Goal: Transaction & Acquisition: Purchase product/service

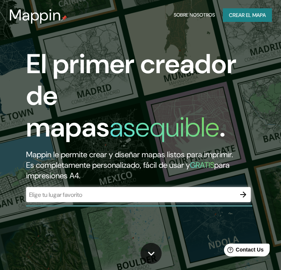
click at [82, 199] on div "​" at bounding box center [138, 194] width 224 height 15
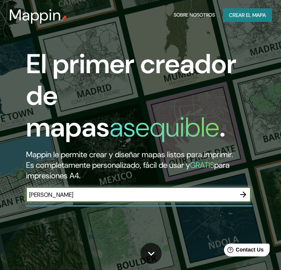
type input "[PERSON_NAME]"
click at [241, 198] on icon "button" at bounding box center [242, 194] width 9 height 9
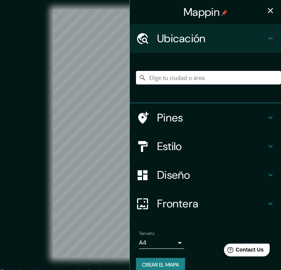
click at [263, 11] on button "button" at bounding box center [270, 10] width 15 height 15
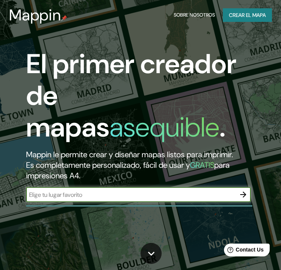
paste input "[GEOGRAPHIC_DATA]"
type input "[GEOGRAPHIC_DATA]"
click at [243, 194] on icon "button" at bounding box center [243, 195] width 6 height 6
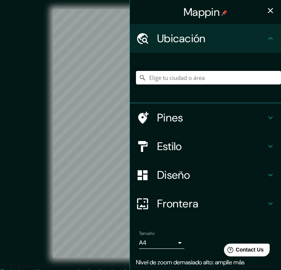
click at [180, 72] on input "Elige tu ciudad o área" at bounding box center [208, 78] width 145 height 14
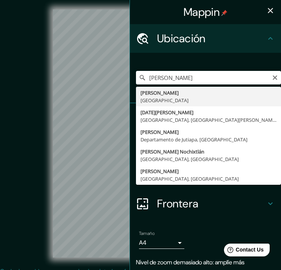
type input "[GEOGRAPHIC_DATA], [GEOGRAPHIC_DATA]"
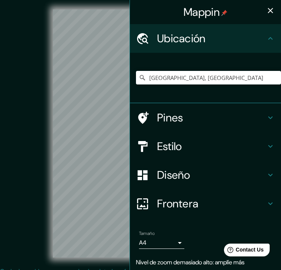
click at [169, 144] on h4 "Estilo" at bounding box center [211, 147] width 109 height 14
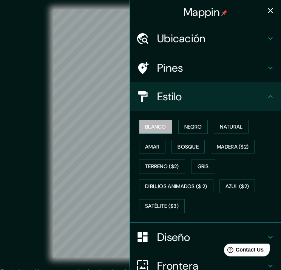
click at [163, 125] on button "Blanco" at bounding box center [155, 127] width 33 height 14
click at [184, 125] on font "Negro" at bounding box center [193, 126] width 18 height 9
click at [156, 125] on font "Blanco" at bounding box center [155, 126] width 21 height 9
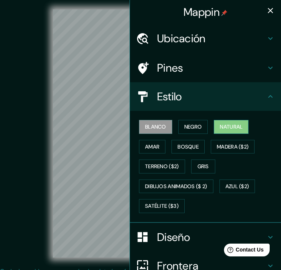
click at [221, 128] on font "Natural" at bounding box center [231, 126] width 23 height 9
click at [145, 122] on font "Blanco" at bounding box center [155, 126] width 21 height 9
click at [220, 129] on font "Natural" at bounding box center [231, 126] width 23 height 9
click at [203, 231] on h4 "Diseño" at bounding box center [211, 237] width 109 height 14
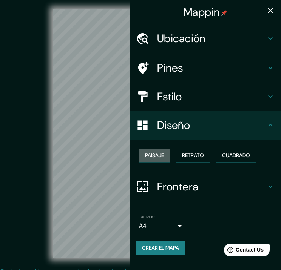
click at [170, 156] on button "Paisaje" at bounding box center [154, 156] width 31 height 14
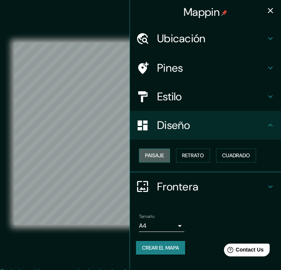
click at [160, 157] on font "Paisaje" at bounding box center [154, 155] width 19 height 9
click at [191, 157] on font "Retrato" at bounding box center [193, 155] width 22 height 9
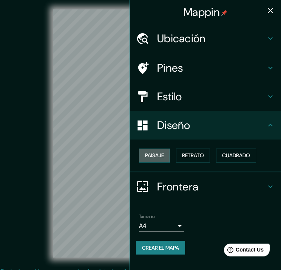
click at [161, 154] on font "Paisaje" at bounding box center [154, 155] width 19 height 9
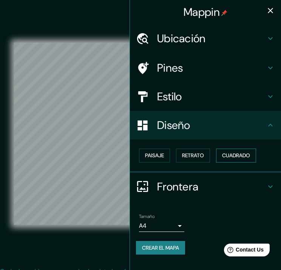
click at [234, 151] on font "Cuadrado" at bounding box center [236, 155] width 28 height 9
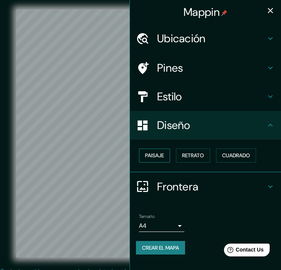
click at [148, 153] on font "Paisaje" at bounding box center [154, 155] width 19 height 9
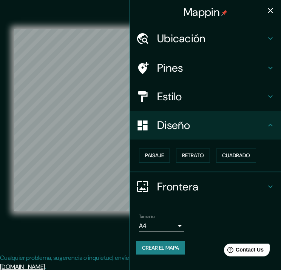
scroll to position [14, 0]
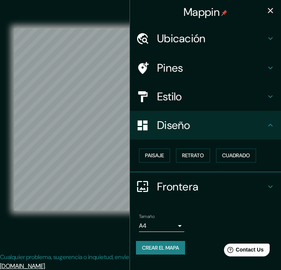
click at [227, 133] on div "Diseño" at bounding box center [205, 125] width 151 height 29
click at [210, 186] on h4 "Frontera" at bounding box center [211, 187] width 109 height 14
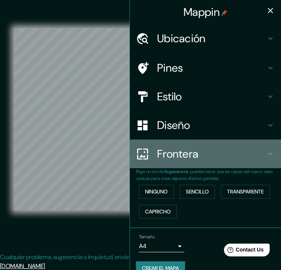
click at [205, 166] on div "Frontera" at bounding box center [205, 154] width 151 height 29
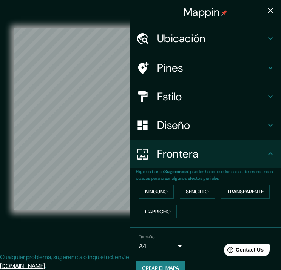
click at [174, 87] on div "Estilo" at bounding box center [205, 96] width 151 height 29
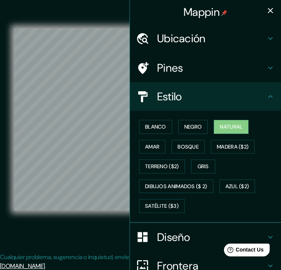
click at [182, 69] on h4 "Pines" at bounding box center [211, 68] width 109 height 14
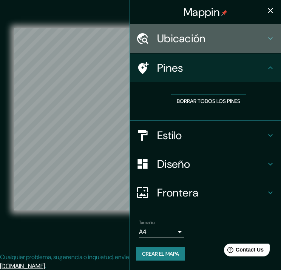
click at [180, 40] on h4 "Ubicación" at bounding box center [211, 39] width 109 height 14
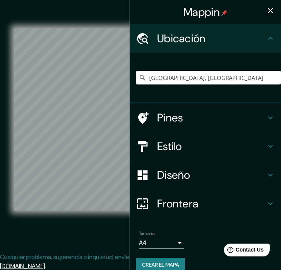
click at [180, 40] on h4 "Ubicación" at bounding box center [211, 39] width 109 height 14
click at [160, 259] on button "Crear el mapa" at bounding box center [160, 265] width 49 height 14
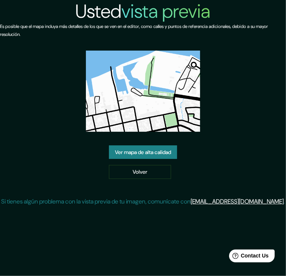
click at [145, 155] on link "Ver mapa de alta calidad" at bounding box center [143, 152] width 68 height 14
